Goal: Task Accomplishment & Management: Complete application form

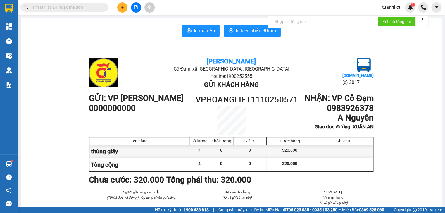
click at [124, 9] on icon "plus" at bounding box center [122, 7] width 4 height 4
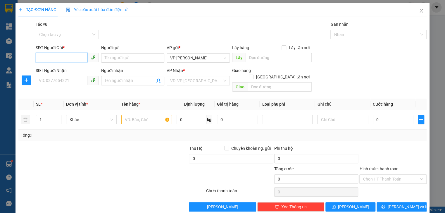
click at [68, 57] on input "SĐT Người Gửi *" at bounding box center [62, 57] width 52 height 9
type input "0973401793"
click at [60, 80] on input "SĐT Người Nhận" at bounding box center [62, 80] width 52 height 9
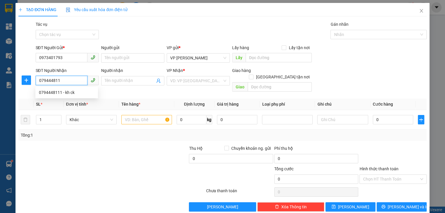
type input "0794448111"
click at [63, 89] on div "0794448111 - kh ck" at bounding box center [67, 92] width 56 height 6
type input "kh ck"
type input "xuân yên"
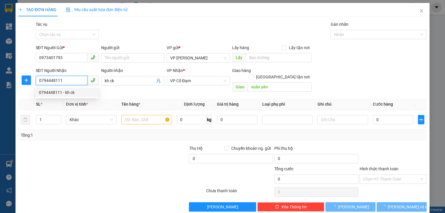
type input "120.000"
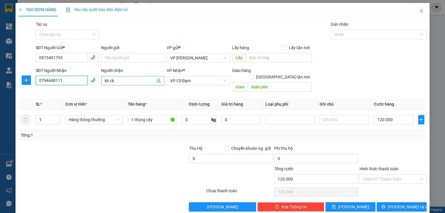
type input "0794448111"
click at [117, 83] on input "kh ck" at bounding box center [130, 80] width 50 height 6
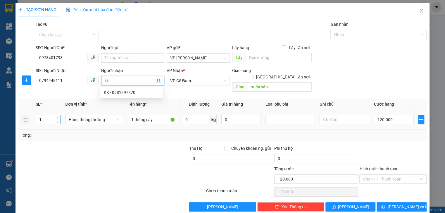
type input "kk"
click at [48, 115] on input "1" at bounding box center [48, 119] width 24 height 9
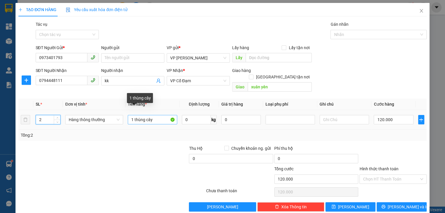
type input "2"
click at [133, 115] on input "1 thùng cây" at bounding box center [152, 119] width 49 height 9
type input "2 thùng cây"
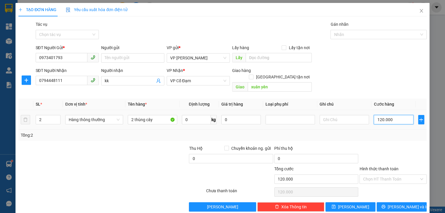
click at [399, 115] on input "120.000" at bounding box center [392, 119] width 39 height 9
type input "0"
click at [373, 115] on input "0" at bounding box center [392, 119] width 39 height 9
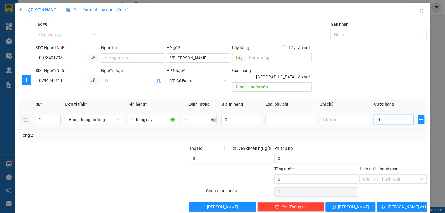
type input "10"
type input "140"
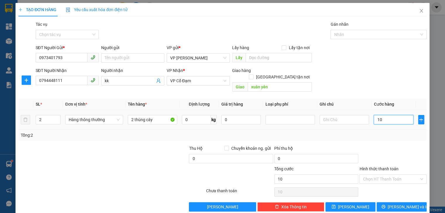
type input "140"
type input "1.400"
type input "140"
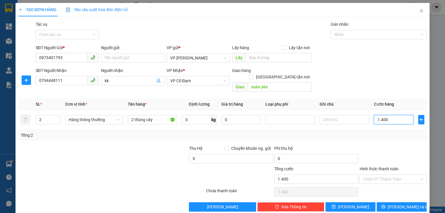
type input "140"
type input "140.000"
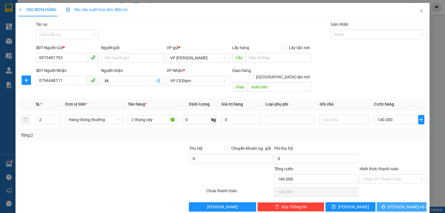
click at [392, 202] on button "[PERSON_NAME] và In" at bounding box center [401, 206] width 50 height 9
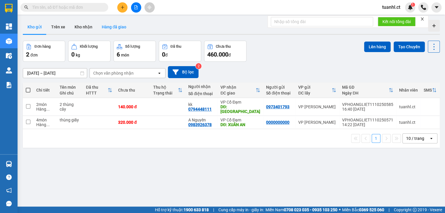
click at [110, 30] on button "Hàng đã giao" at bounding box center [114, 27] width 34 height 14
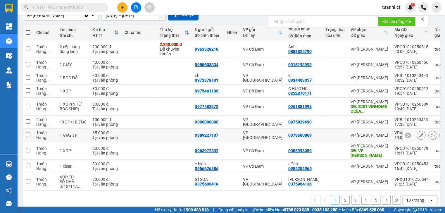
scroll to position [62, 0]
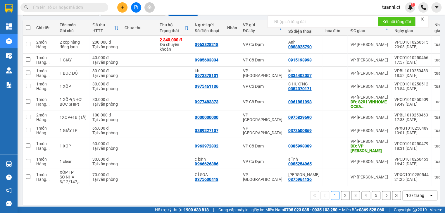
click at [342, 192] on button "2" at bounding box center [345, 195] width 9 height 9
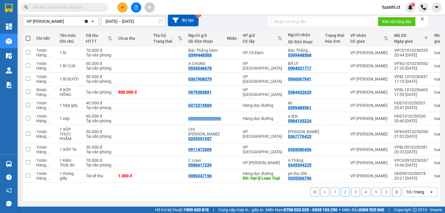
scroll to position [58, 0]
click at [351, 193] on button "3" at bounding box center [355, 191] width 9 height 9
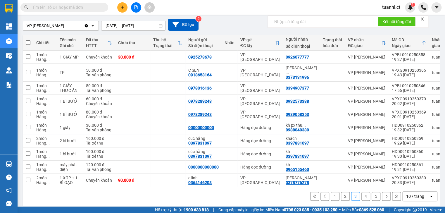
scroll to position [48, 0]
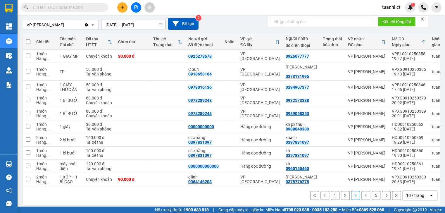
click at [342, 192] on button "2" at bounding box center [345, 195] width 9 height 9
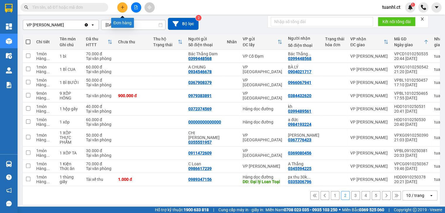
click at [122, 5] on button at bounding box center [122, 7] width 10 height 10
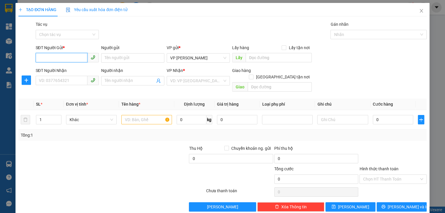
click at [48, 59] on input "SĐT Người Gửi *" at bounding box center [62, 57] width 52 height 9
type input "0917004009"
click at [131, 56] on input "Người gửi" at bounding box center [132, 57] width 63 height 9
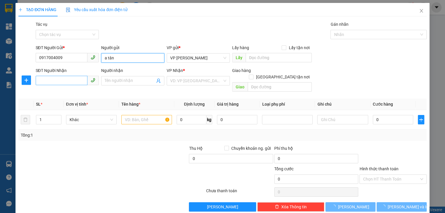
type input "a tân"
click at [61, 80] on input "SĐT Người Nhận" at bounding box center [62, 80] width 52 height 9
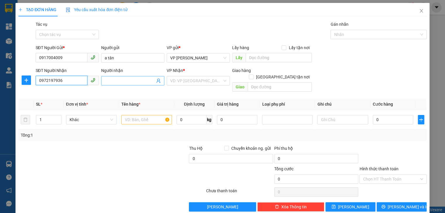
type input "0972197936"
click at [118, 78] on input "Người nhận" at bounding box center [130, 80] width 50 height 6
type input "cô nga"
click at [194, 81] on input "search" at bounding box center [196, 80] width 52 height 9
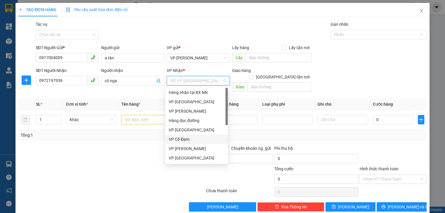
click at [175, 136] on div "VP Cổ Đạm" at bounding box center [196, 138] width 63 height 9
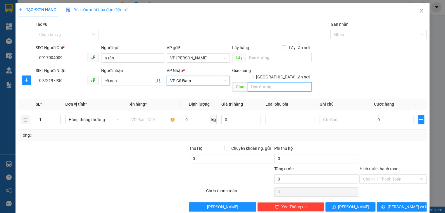
click at [261, 82] on input "text" at bounding box center [279, 86] width 64 height 9
type input "hậu lộc"
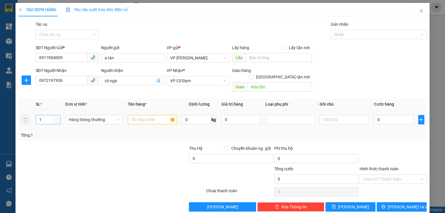
click at [43, 115] on input "1" at bounding box center [48, 119] width 24 height 9
type input "2"
click at [136, 115] on input "text" at bounding box center [152, 119] width 49 height 9
type input "1 xe đạp + 1 túi thuốc"
click at [380, 116] on input "0" at bounding box center [392, 119] width 39 height 9
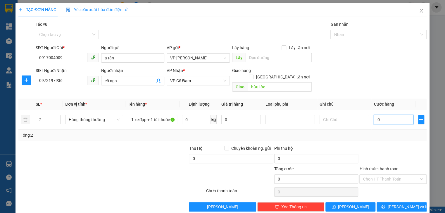
type input "1"
type input "15"
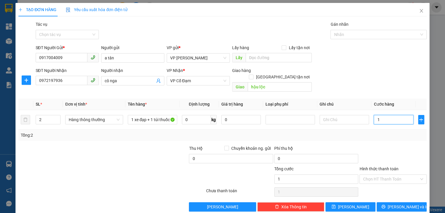
type input "15"
type input "150"
type input "15"
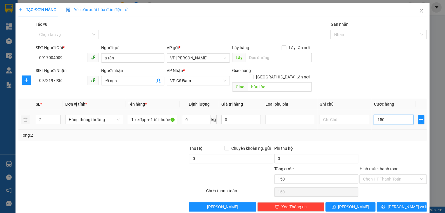
type input "15"
type input "1"
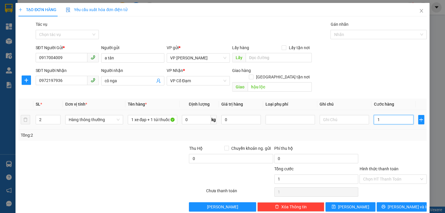
type input "12"
type input "120"
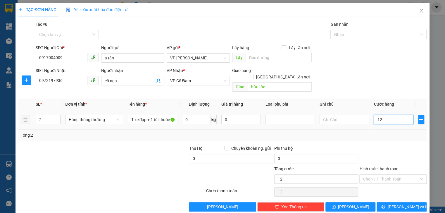
type input "120"
type input "120.000"
click at [381, 174] on input "Hình thức thanh toán" at bounding box center [391, 178] width 56 height 9
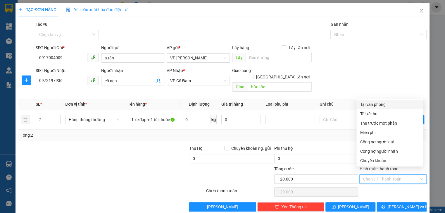
click at [377, 105] on div "Tại văn phòng" at bounding box center [389, 104] width 59 height 6
type input "0"
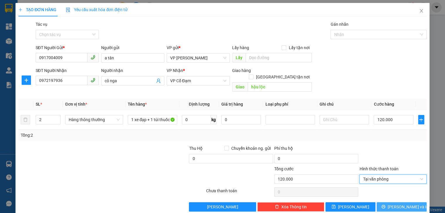
click at [383, 202] on button "[PERSON_NAME] và In" at bounding box center [401, 206] width 50 height 9
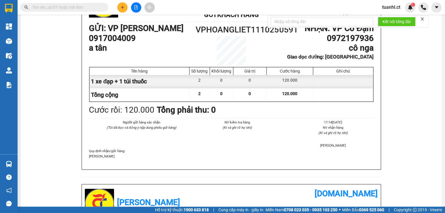
scroll to position [47, 0]
